Goal: Task Accomplishment & Management: Complete application form

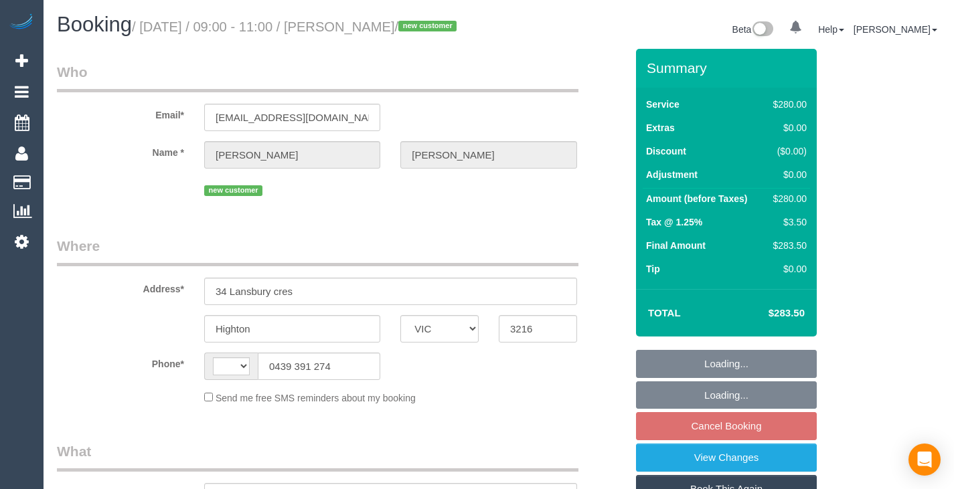
select select "VIC"
select select "string:AU"
select select "object:623"
select select "240"
select select "spot1"
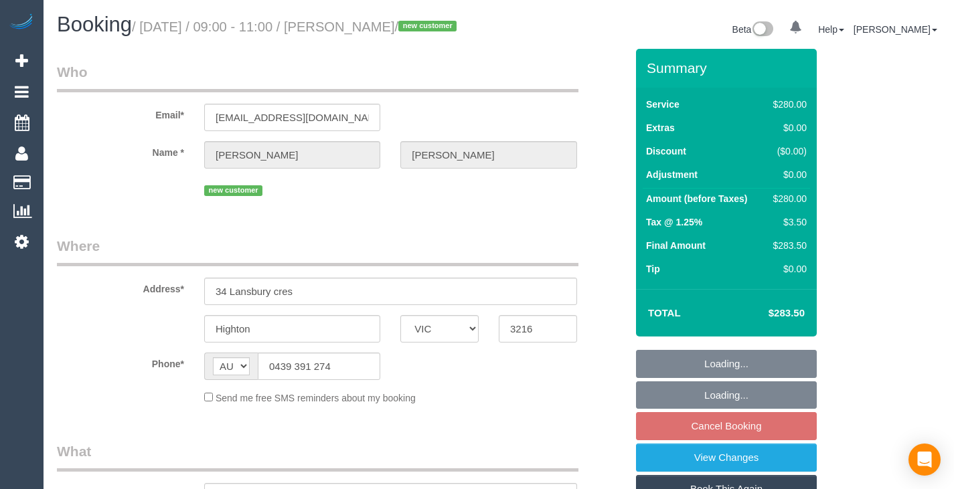
select select "number:28"
select select "number:15"
select select "number:19"
select select "number:22"
select select "number:26"
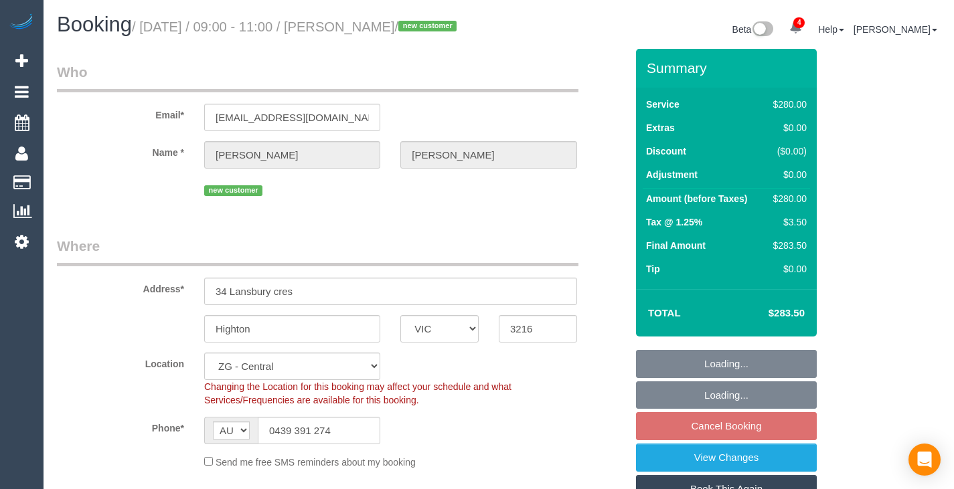
select select "string:stripe-pm_1S78Dc2GScqysDRVy3NwJ9QY"
select select "object:945"
select select "spot27"
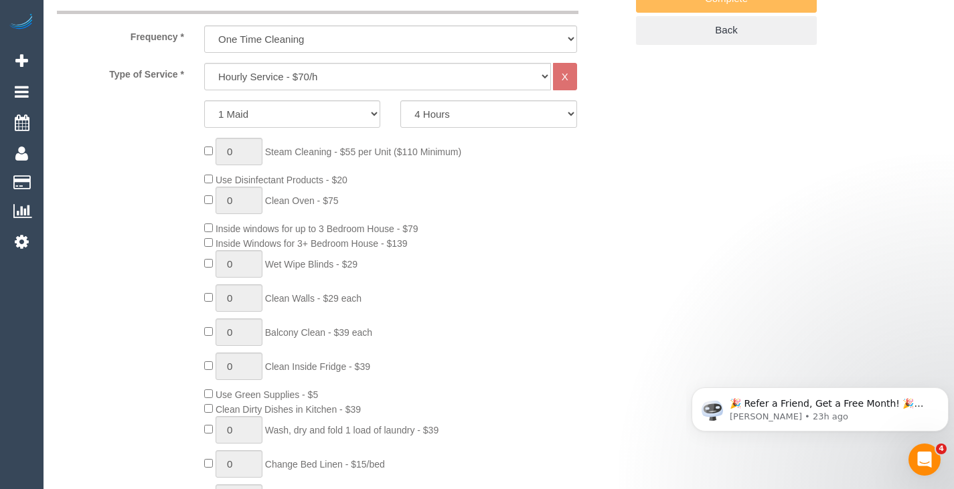
scroll to position [523, 0]
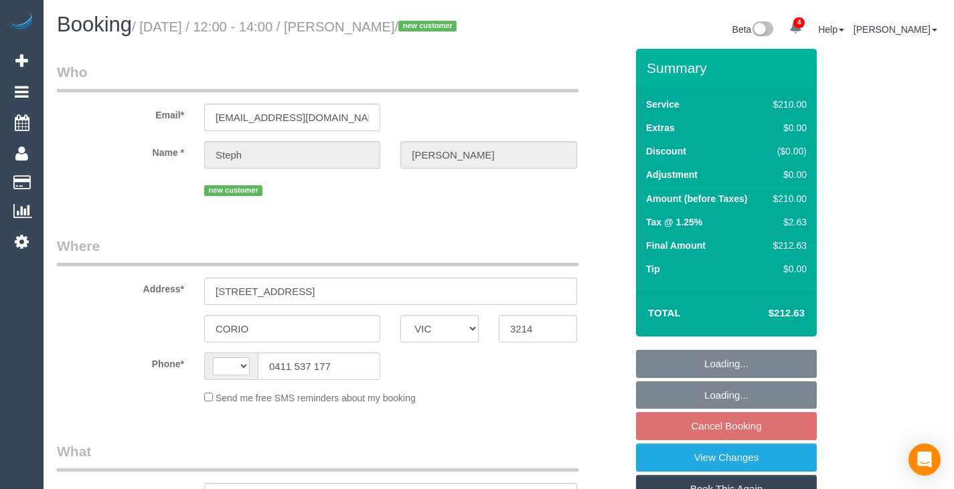
select select "VIC"
select select "spot1"
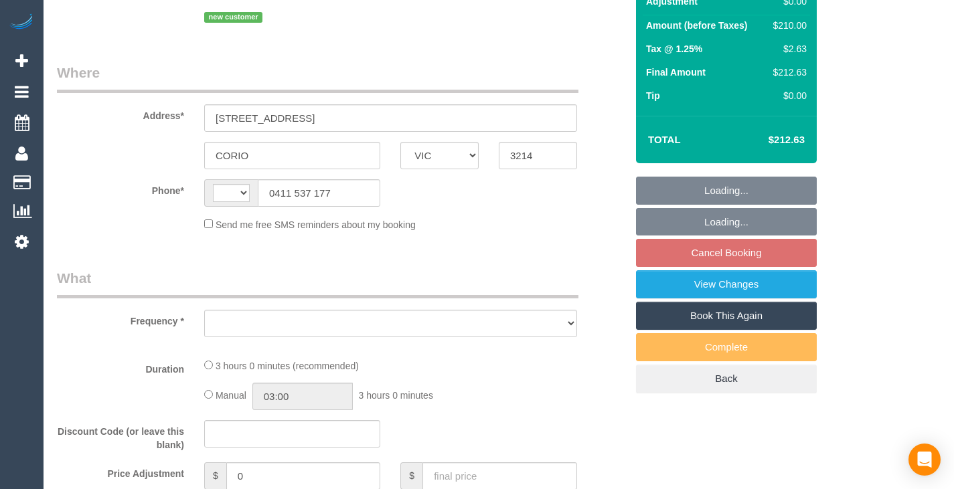
select select "string:AU"
select select "object:325"
select select "180"
select select "number:30"
select select "number:15"
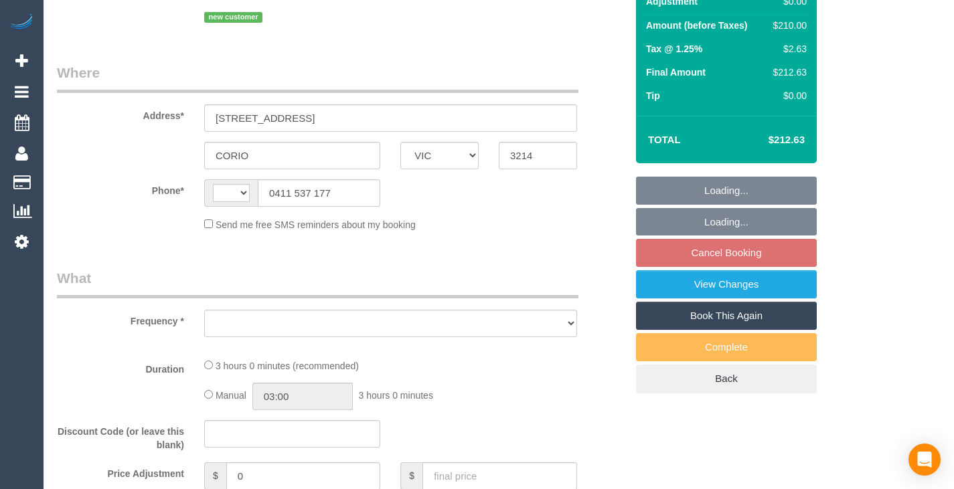
select select "number:19"
select select "number:25"
select select "number:26"
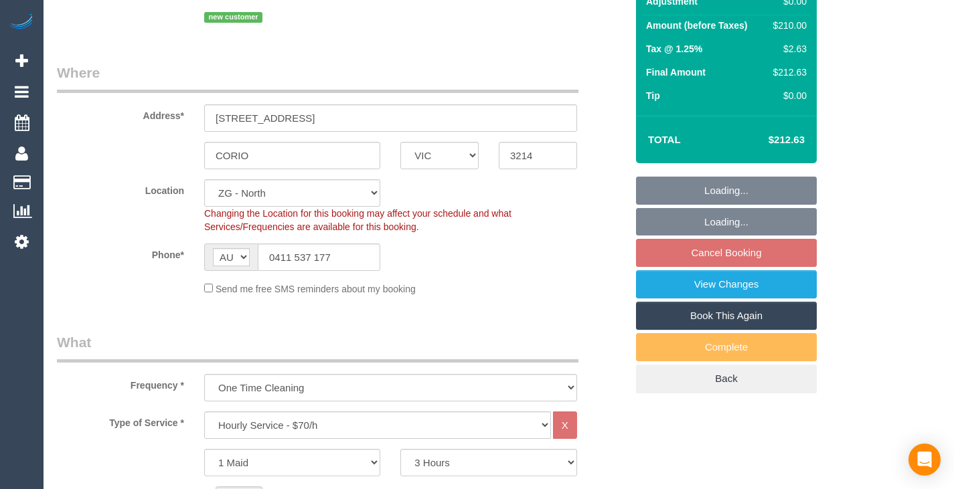
select select "string:stripe-pm_1S6jYF2GScqysDRVRLH1cczD"
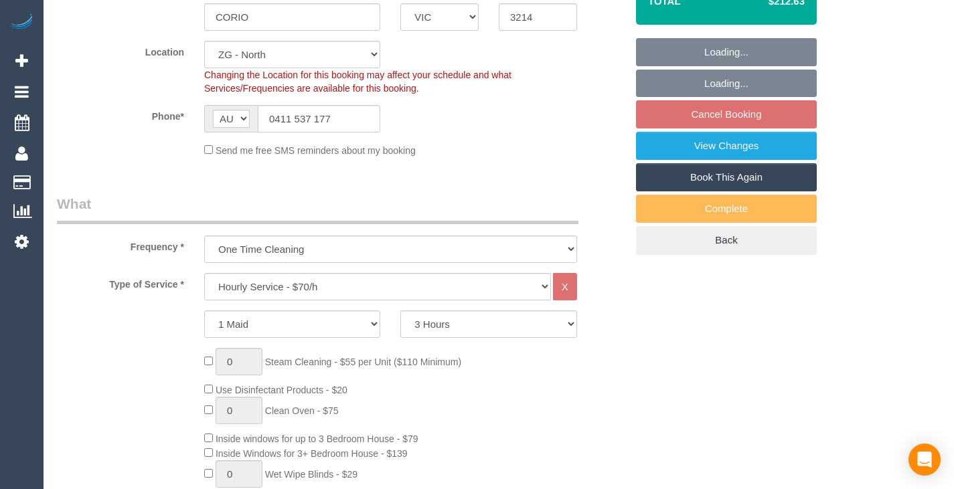
select select "object:945"
select select "spot28"
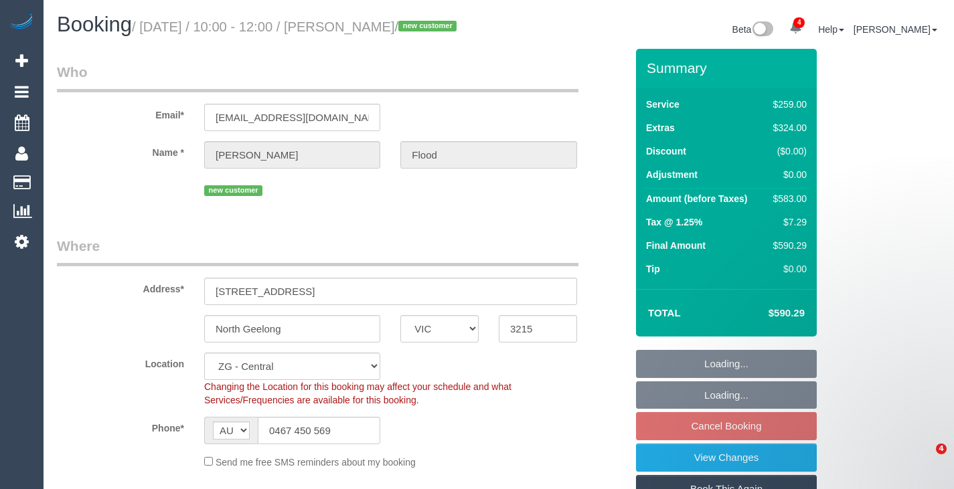
select select "VIC"
select select "spot1"
select select "number:27"
select select "number:14"
select select "number:19"
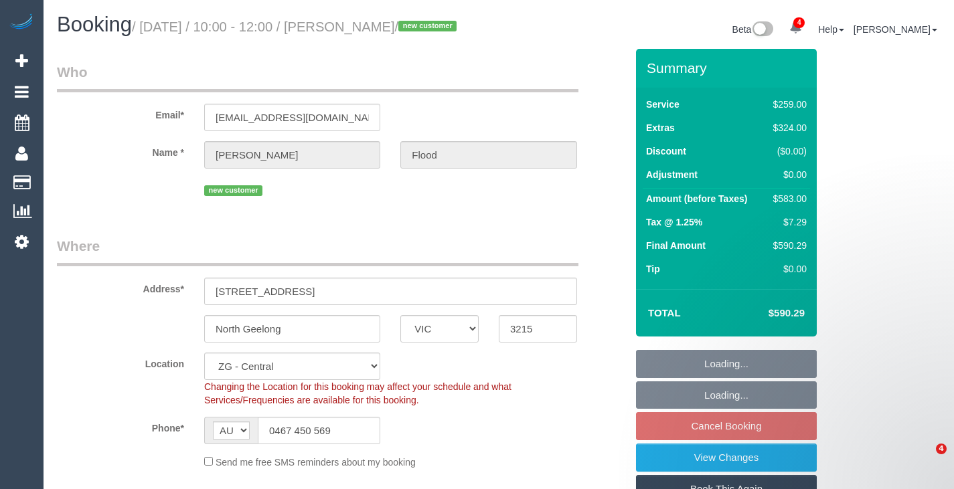
select select "number:23"
select select "number:26"
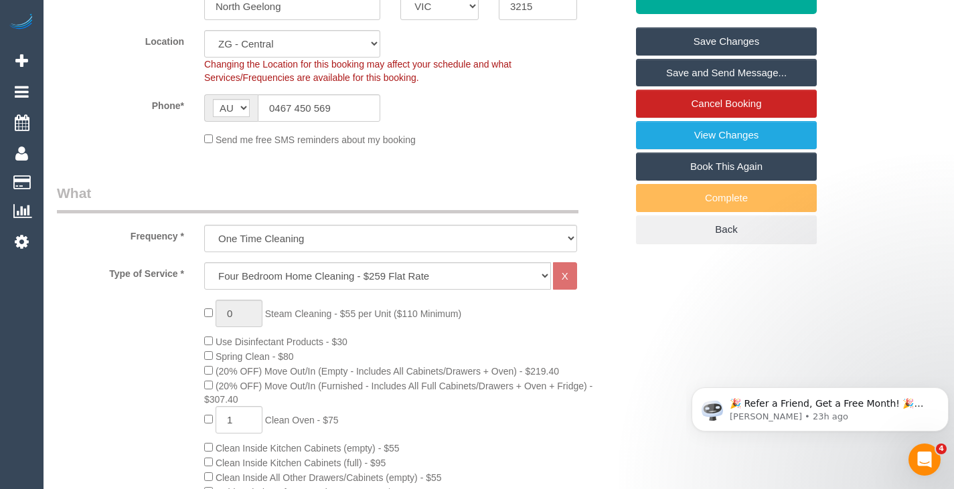
scroll to position [323, 0]
